Goal: Task Accomplishment & Management: Manage account settings

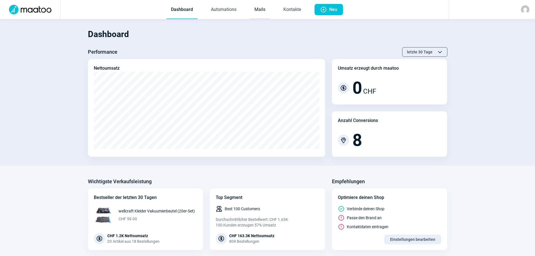
click at [263, 12] on link "Mails" at bounding box center [260, 10] width 20 height 19
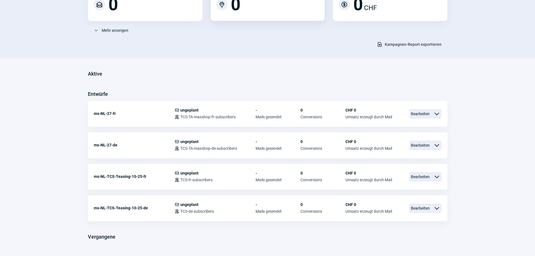
scroll to position [99, 0]
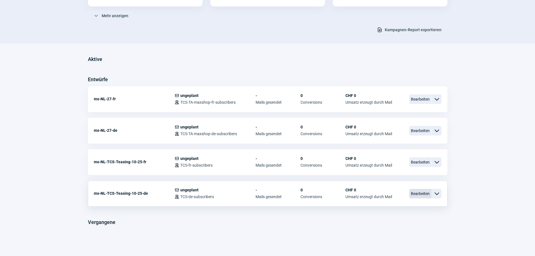
click at [417, 196] on span "Bearbeiten" at bounding box center [420, 194] width 22 height 10
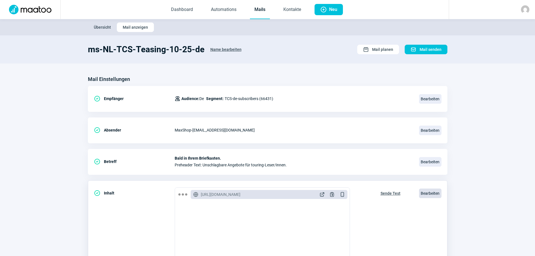
click at [427, 194] on span "Bearbeiten" at bounding box center [430, 193] width 22 height 10
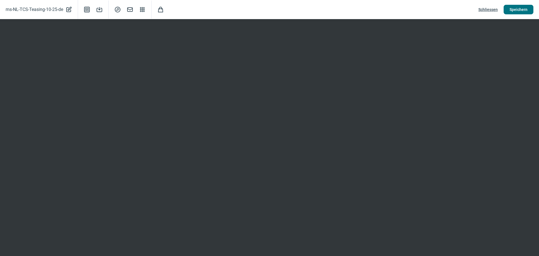
click at [512, 12] on span "Speichern" at bounding box center [518, 9] width 18 height 9
click at [525, 10] on span "Speichern" at bounding box center [518, 9] width 18 height 9
click at [131, 10] on span "Mail icon" at bounding box center [130, 9] width 7 height 7
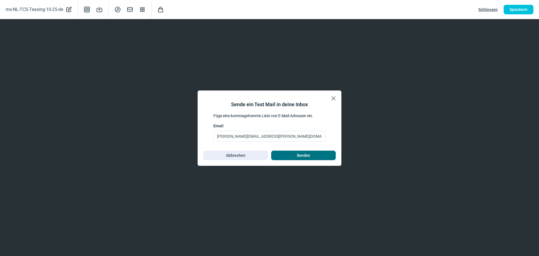
click at [303, 154] on span "Senden" at bounding box center [303, 155] width 13 height 9
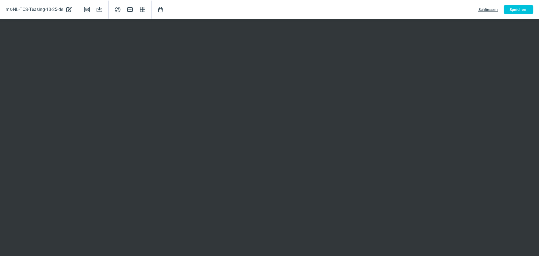
click at [491, 9] on span "Schliessen" at bounding box center [487, 9] width 19 height 9
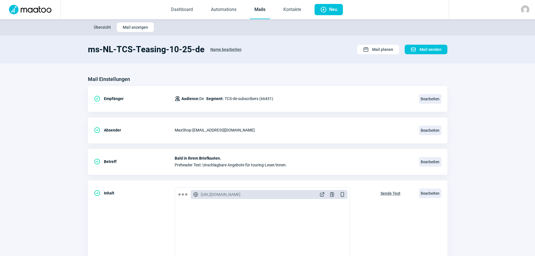
click at [101, 29] on span "Übersicht" at bounding box center [102, 27] width 17 height 9
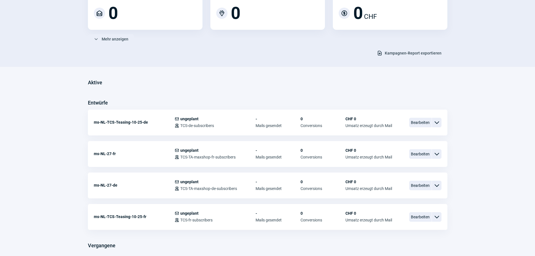
scroll to position [84, 0]
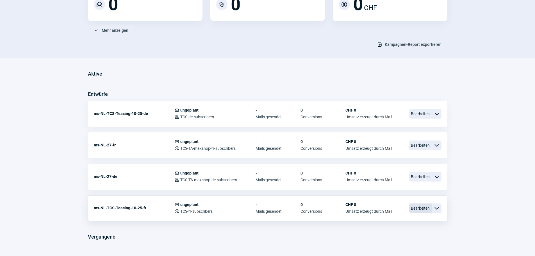
click at [421, 209] on span "Bearbeiten" at bounding box center [420, 208] width 22 height 10
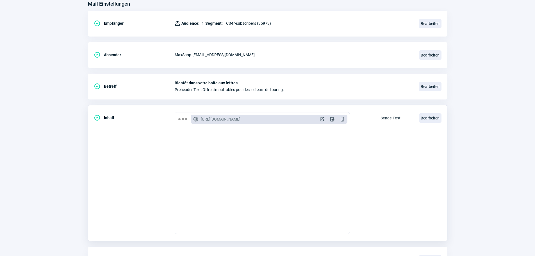
scroll to position [84, 0]
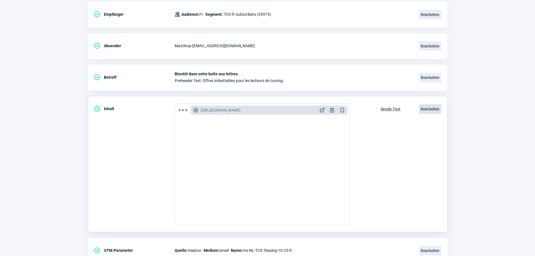
click at [431, 112] on span "Bearbeiten" at bounding box center [430, 109] width 22 height 10
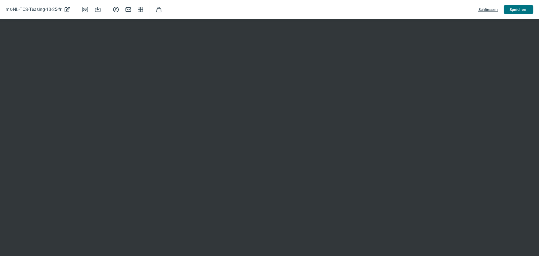
click at [521, 9] on span "Speichern" at bounding box center [518, 9] width 18 height 9
click at [128, 9] on span "Mail icon" at bounding box center [128, 9] width 7 height 7
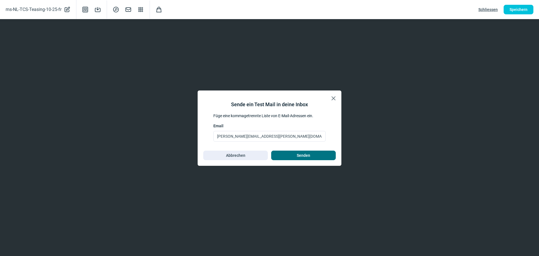
click at [295, 152] on span "Senden" at bounding box center [303, 155] width 53 height 9
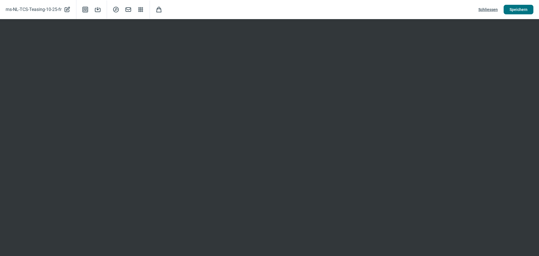
click at [519, 10] on span "Speichern" at bounding box center [518, 9] width 18 height 9
click at [487, 10] on span "Schliessen" at bounding box center [487, 9] width 19 height 9
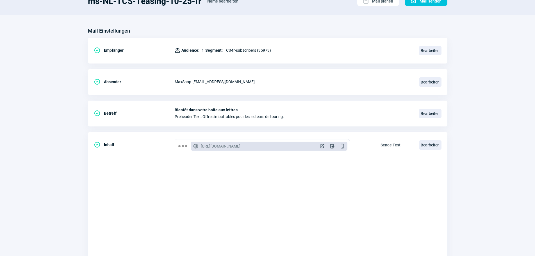
scroll to position [0, 0]
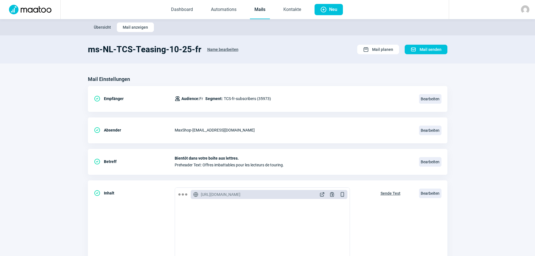
click at [105, 26] on span "Übersicht" at bounding box center [102, 27] width 17 height 9
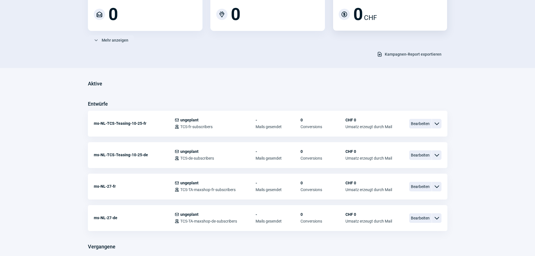
scroll to position [84, 0]
